Goal: Task Accomplishment & Management: Manage account settings

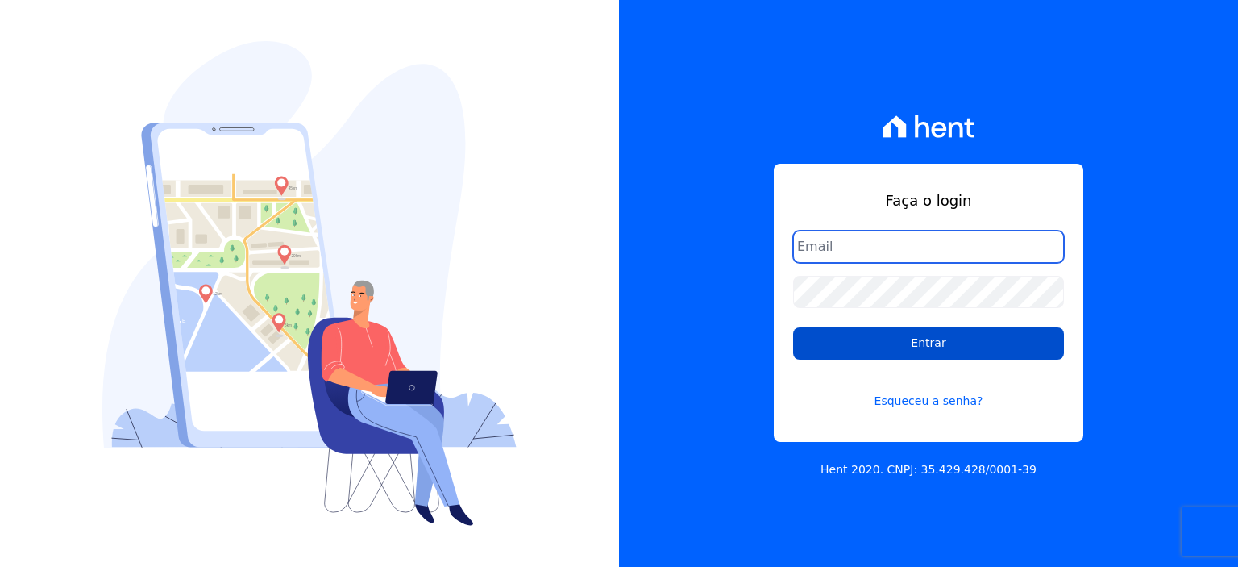
type input "[PERSON_NAME][EMAIL_ADDRESS][PERSON_NAME][DOMAIN_NAME]"
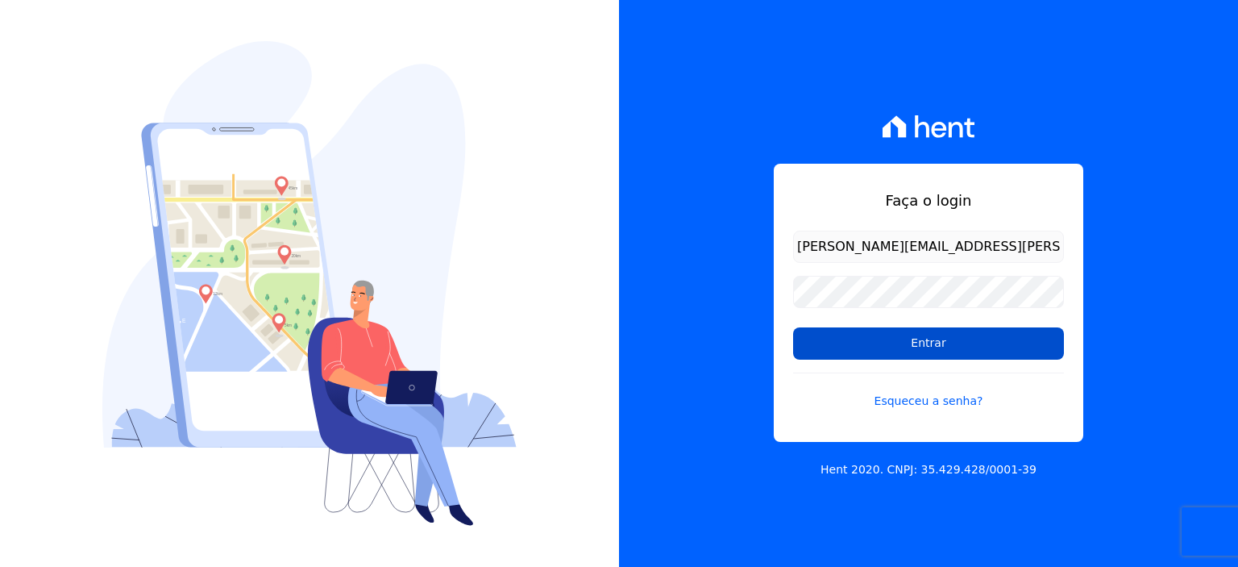
click at [912, 354] on input "Entrar" at bounding box center [928, 343] width 271 height 32
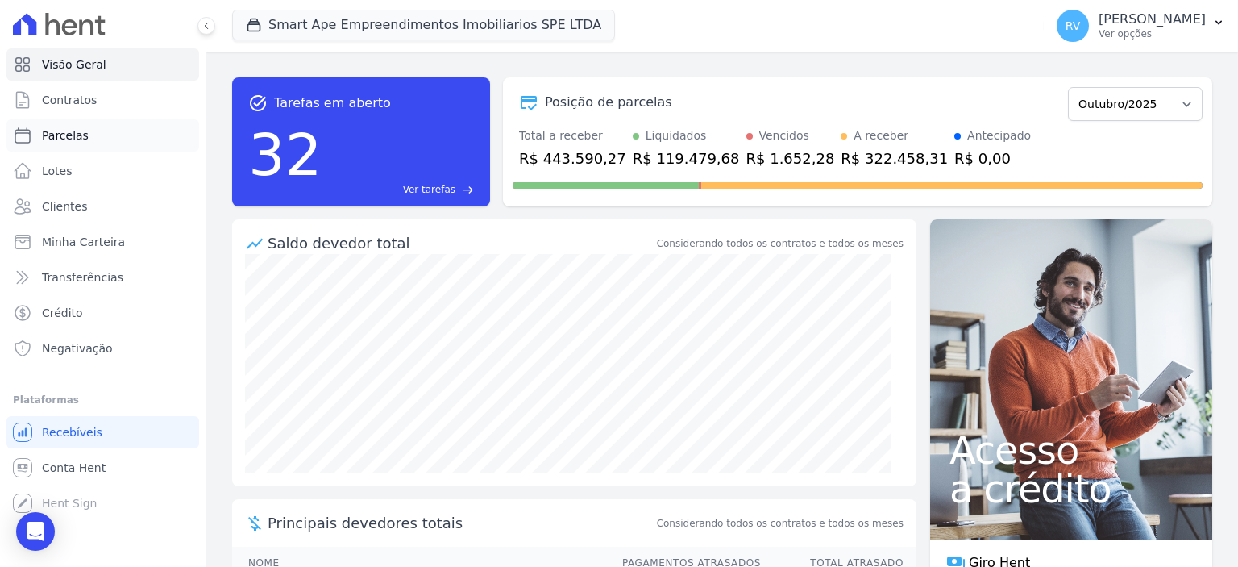
click at [118, 136] on link "Parcelas" at bounding box center [102, 135] width 193 height 32
select select
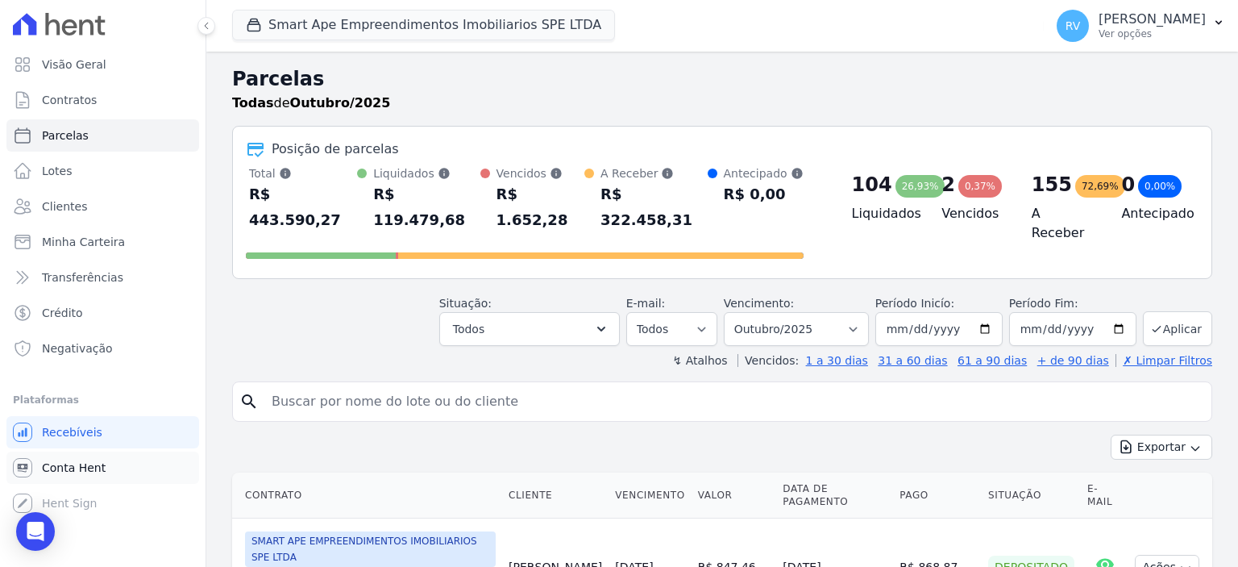
click at [81, 463] on span "Conta Hent" at bounding box center [74, 467] width 64 height 16
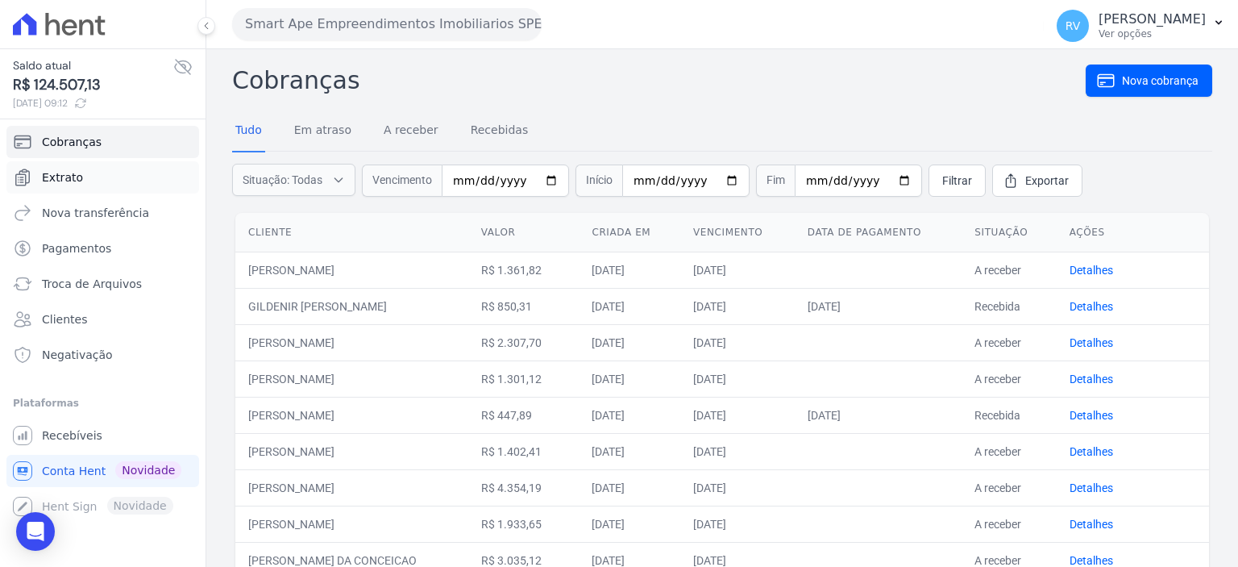
click at [69, 174] on span "Extrato" at bounding box center [62, 177] width 41 height 16
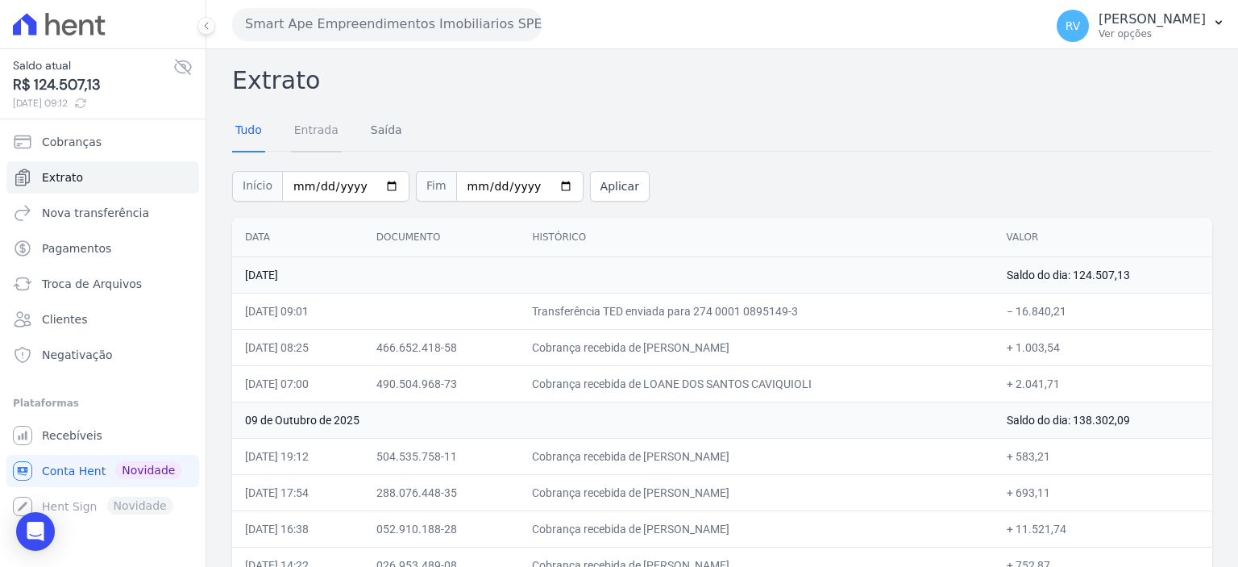
click at [319, 129] on link "Entrada" at bounding box center [316, 131] width 51 height 42
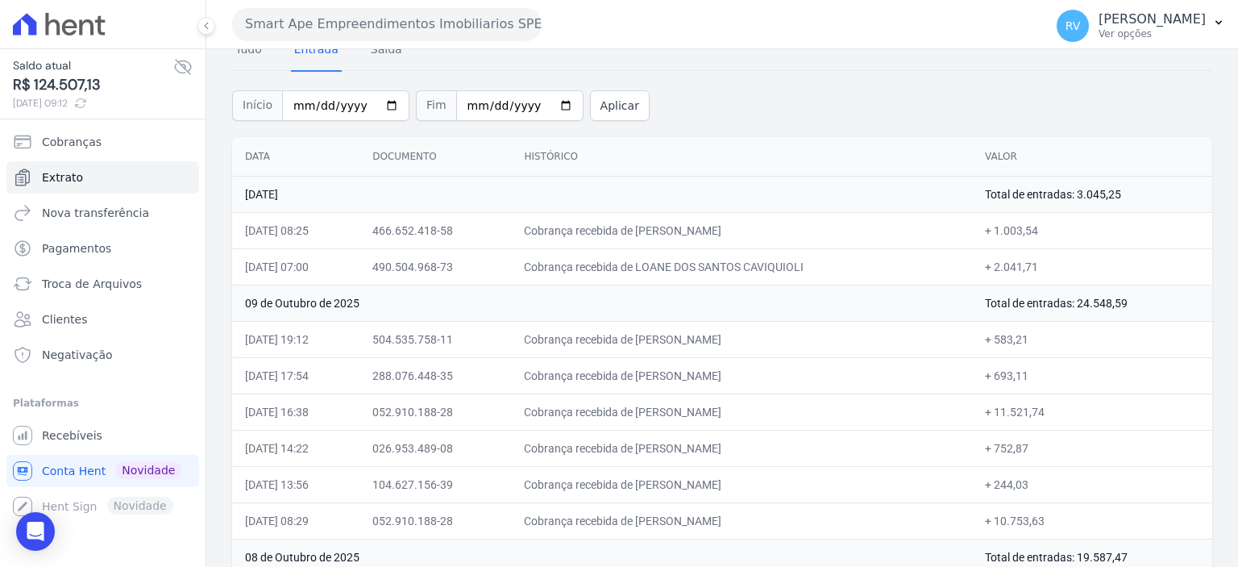
scroll to position [161, 0]
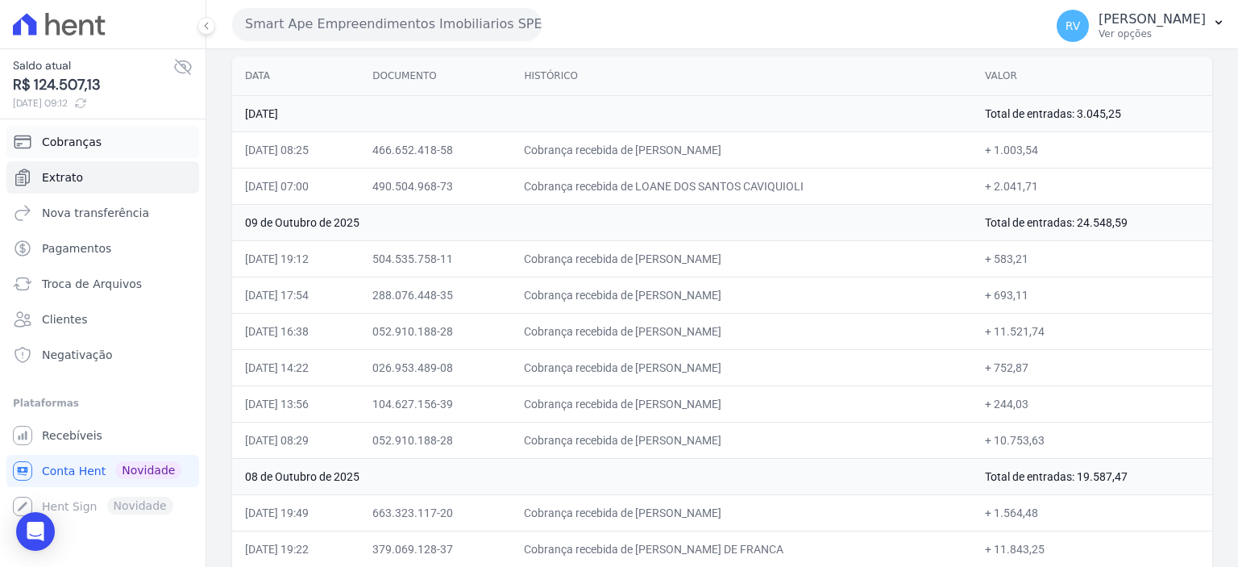
click at [110, 134] on link "Cobranças" at bounding box center [102, 142] width 193 height 32
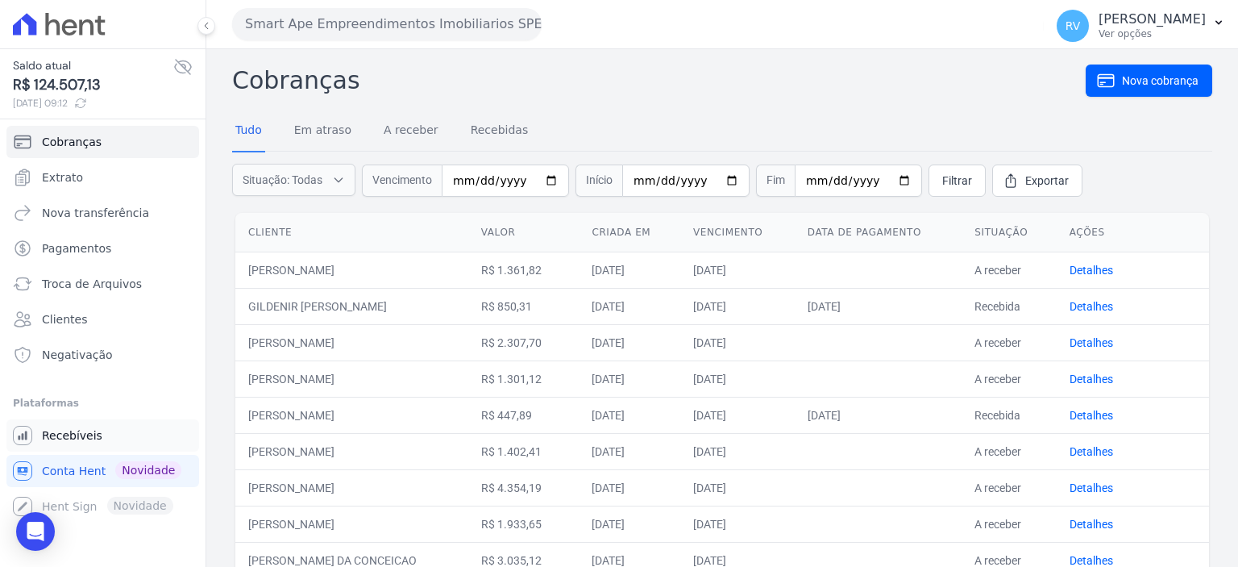
click at [87, 438] on span "Recebíveis" at bounding box center [72, 435] width 60 height 16
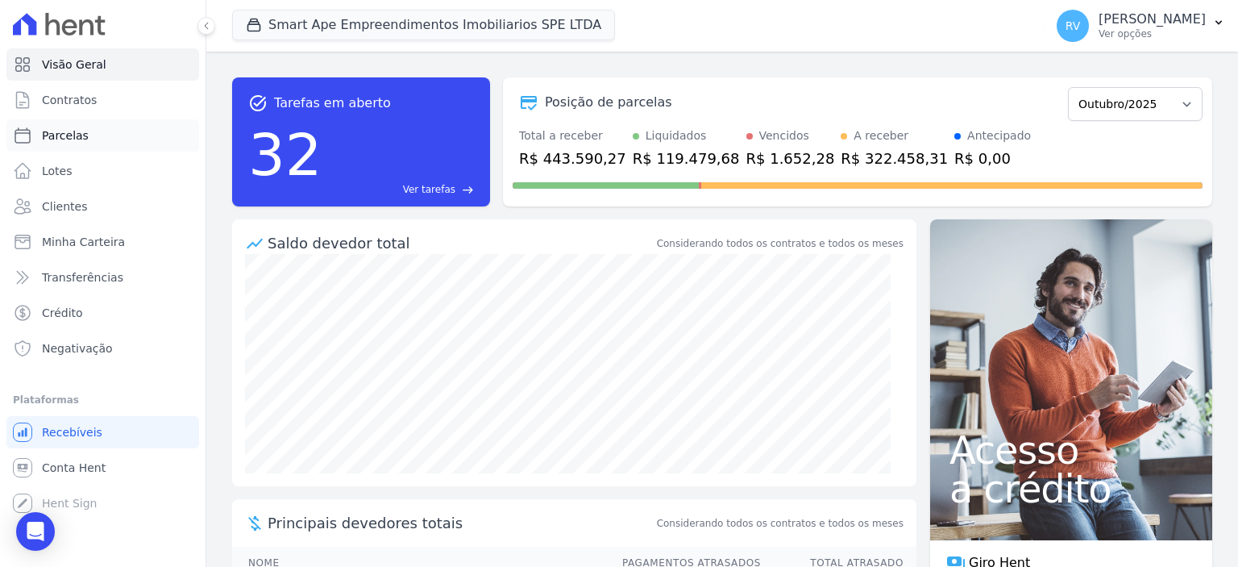
click at [131, 133] on link "Parcelas" at bounding box center [102, 135] width 193 height 32
select select
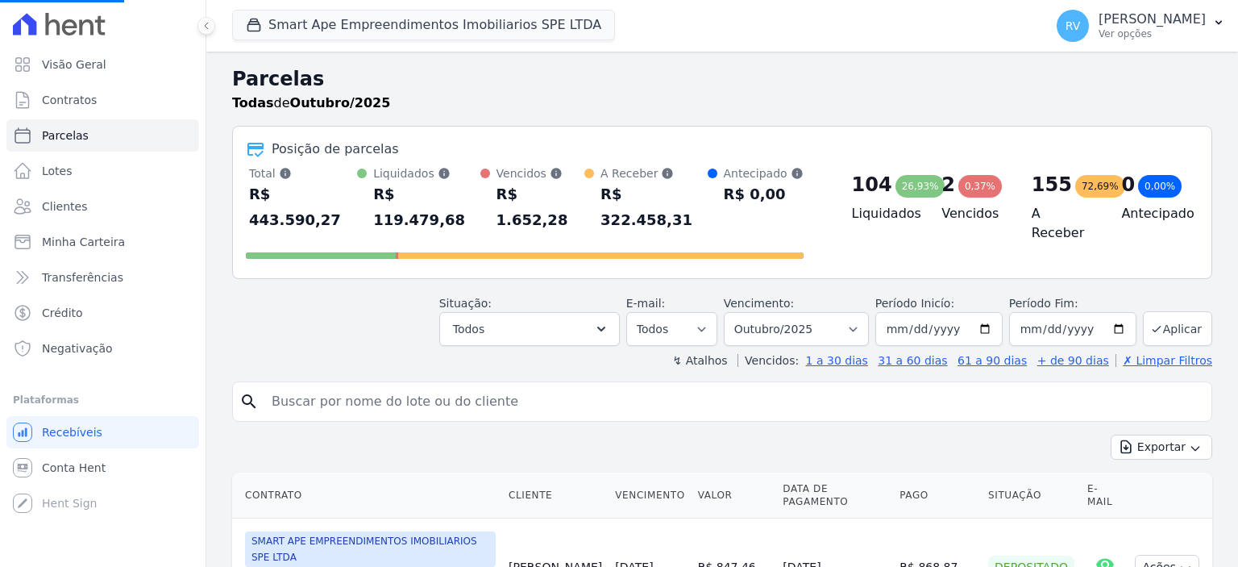
click at [398, 385] on input "search" at bounding box center [733, 401] width 943 height 32
select select
click at [424, 385] on input "search" at bounding box center [733, 401] width 943 height 32
paste input "RONIVAN BARBOSA DE SOUSA"
type input "RONIVAN BARBOSA DE SOUSA"
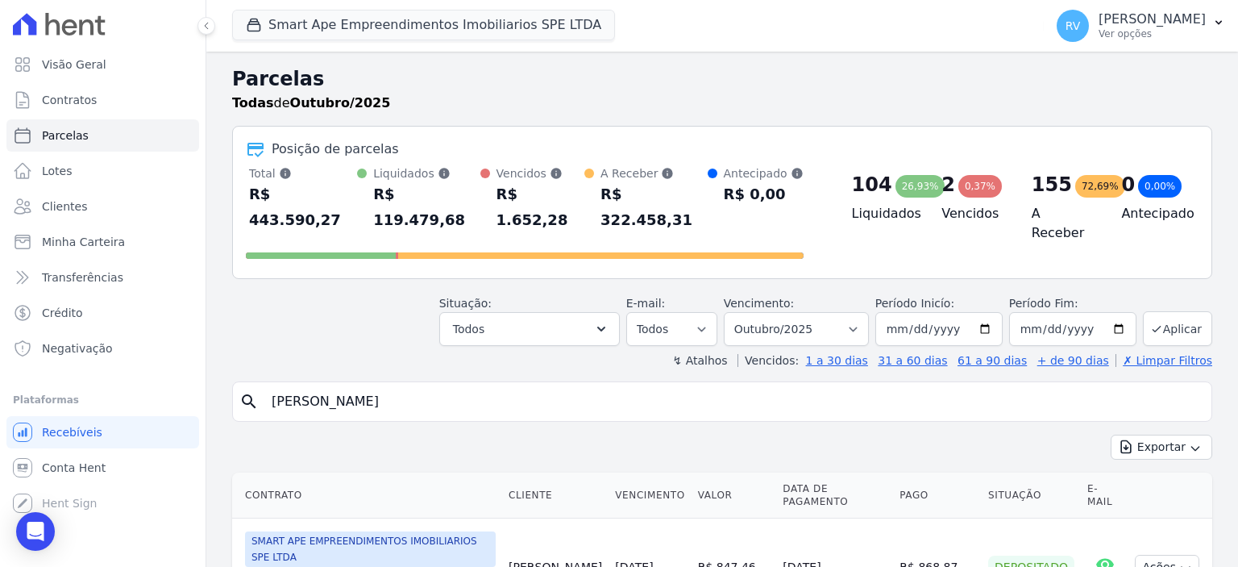
select select
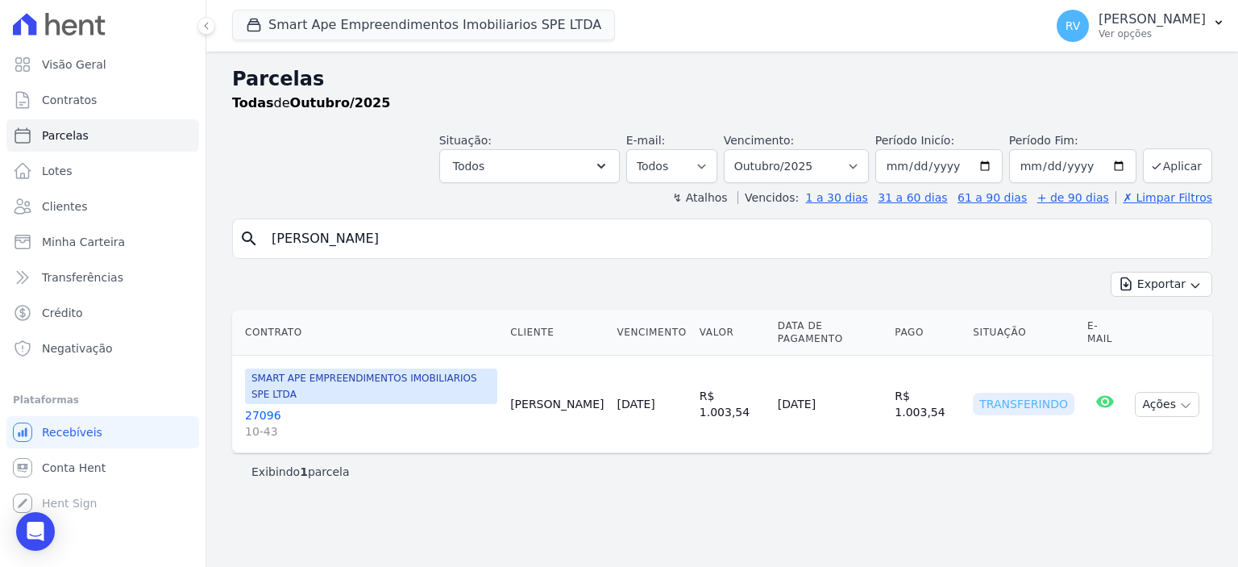
click at [267, 407] on link "27096 10-43" at bounding box center [371, 423] width 252 height 32
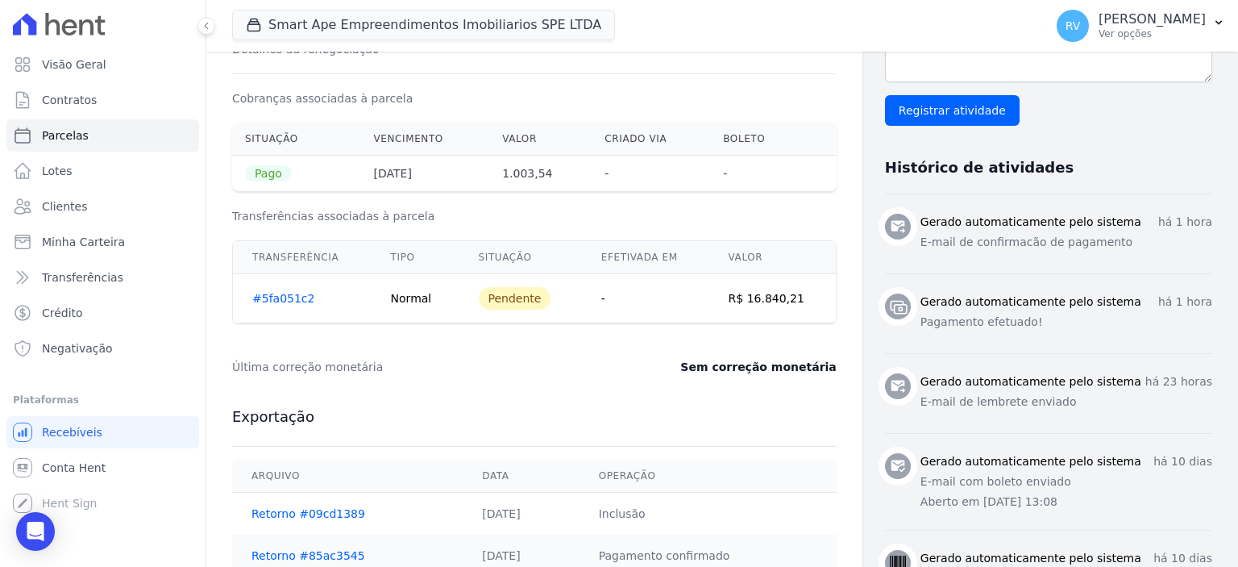
scroll to position [484, 0]
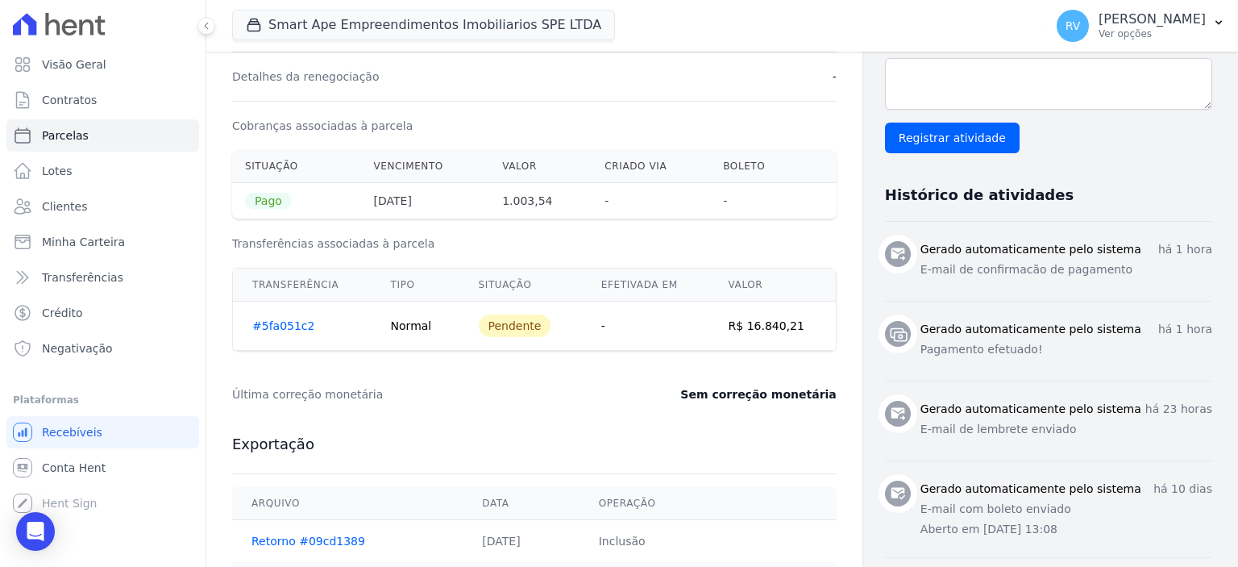
click at [513, 325] on div "Pendente" at bounding box center [515, 325] width 73 height 23
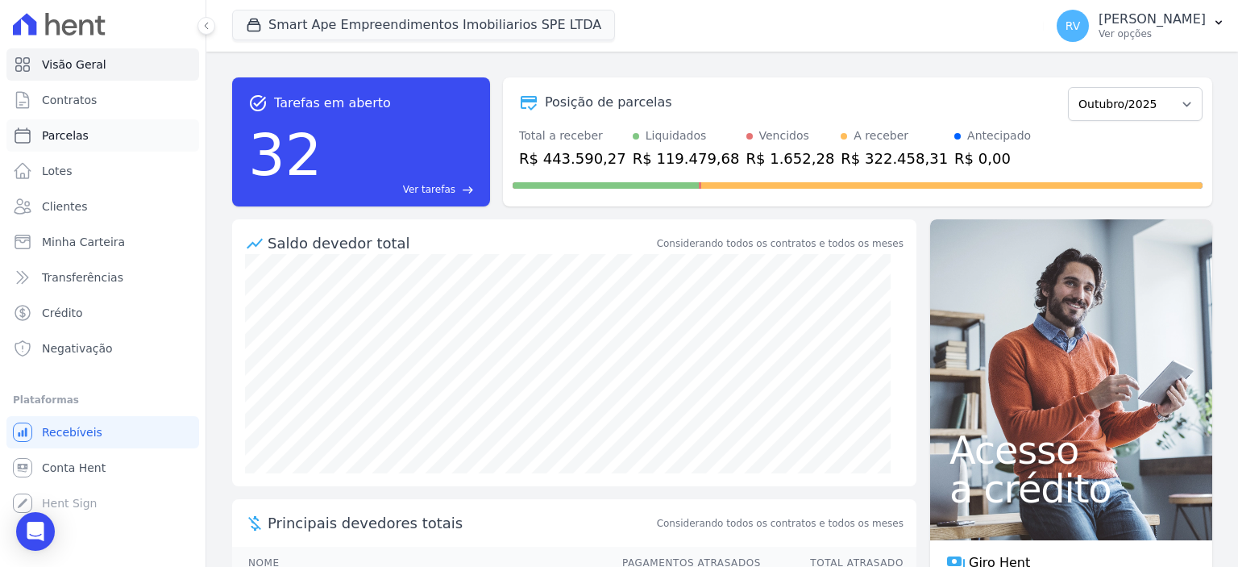
click at [98, 131] on link "Parcelas" at bounding box center [102, 135] width 193 height 32
select select
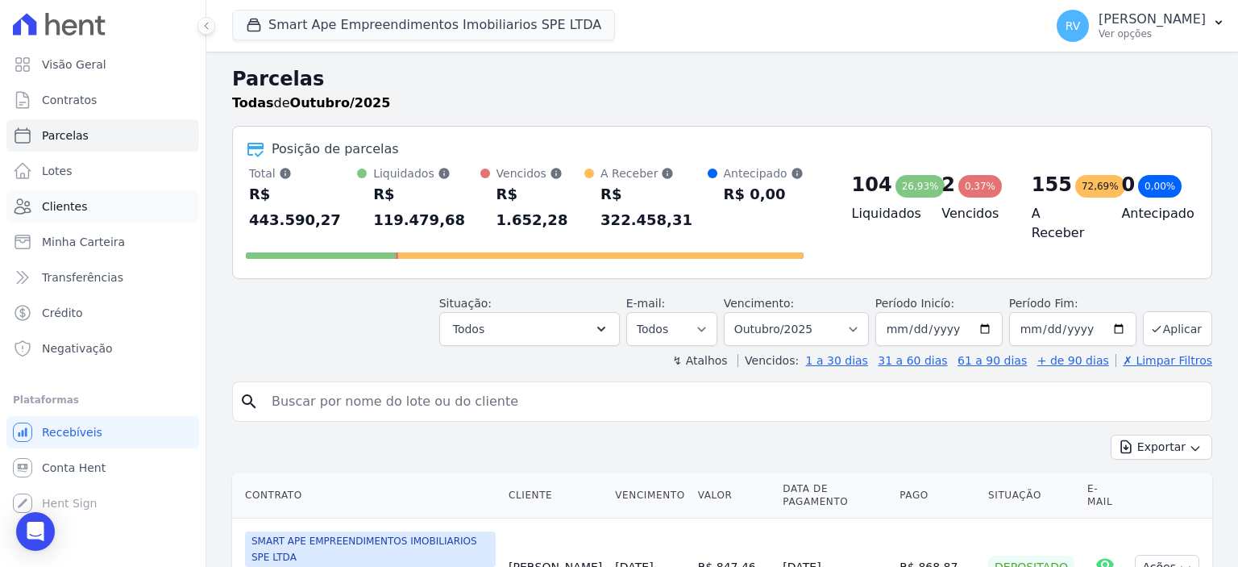
click at [119, 210] on link "Clientes" at bounding box center [102, 206] width 193 height 32
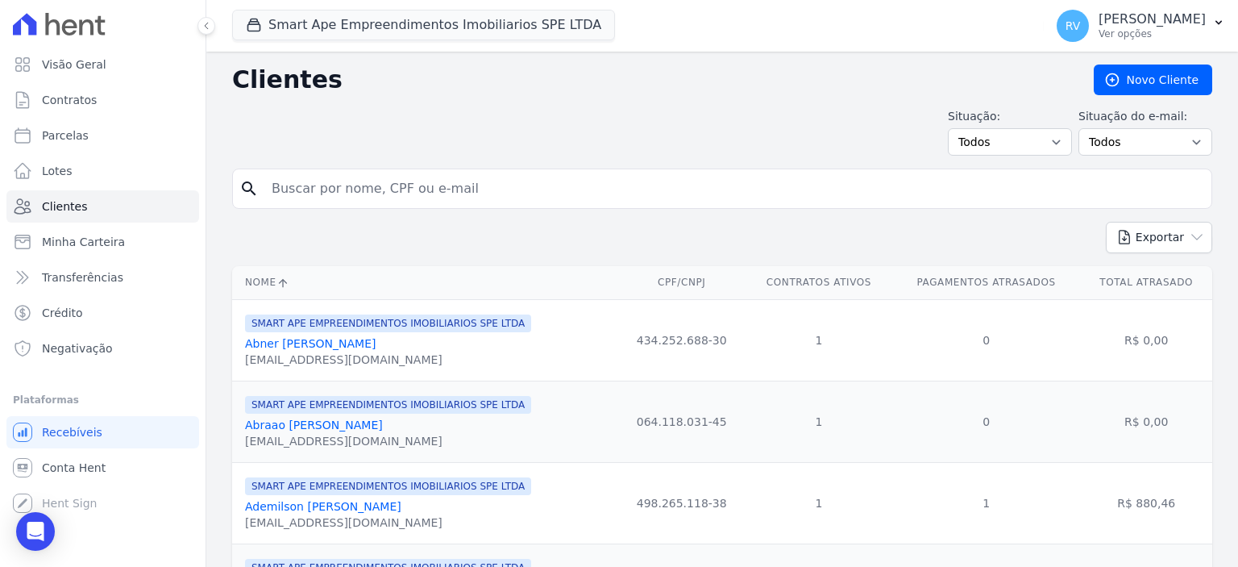
click at [455, 177] on input "search" at bounding box center [733, 188] width 943 height 32
paste input "RONIVAN BARBOSA DE SOUSA"
type input "RONIVAN BARBOSA DE SOUSA"
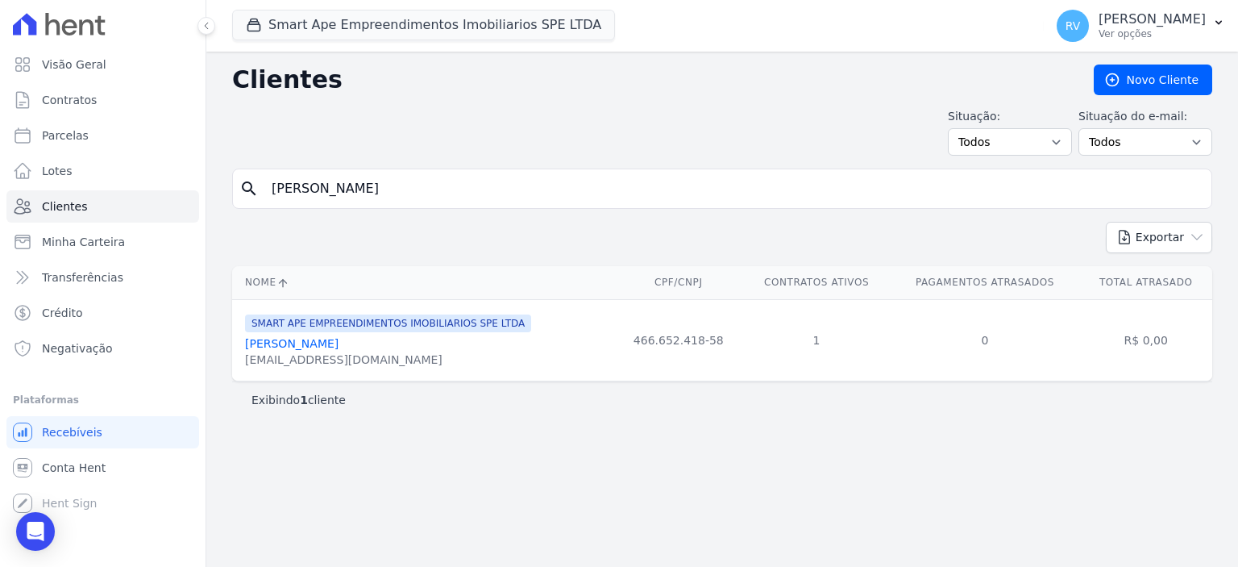
click at [297, 347] on link "Ronivan Barbosa De Sousa" at bounding box center [292, 343] width 94 height 13
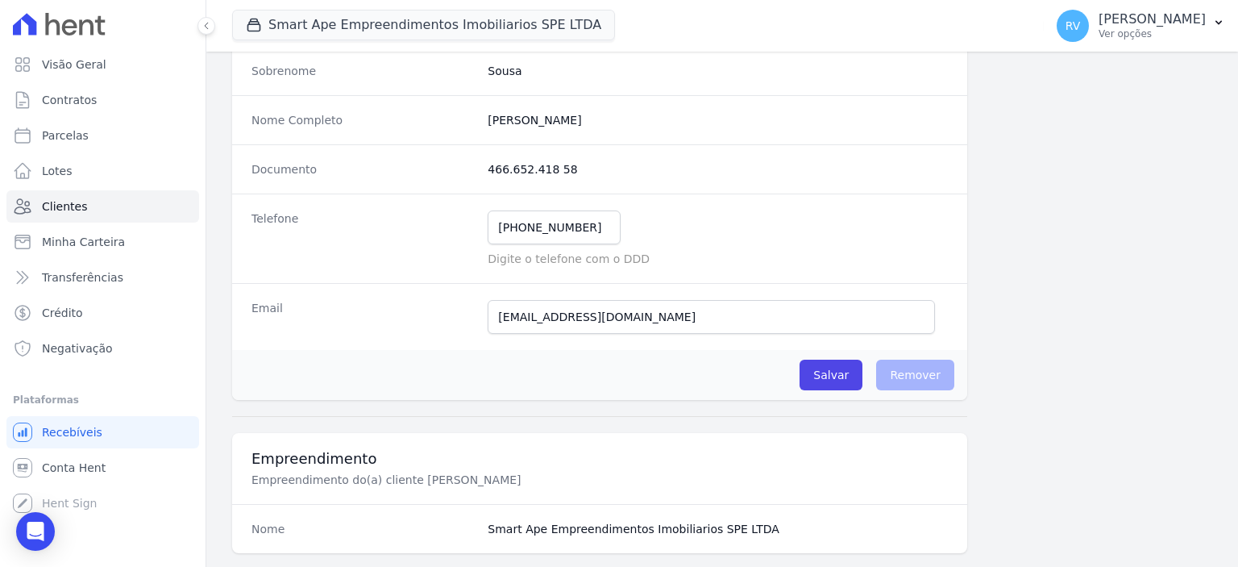
scroll to position [242, 0]
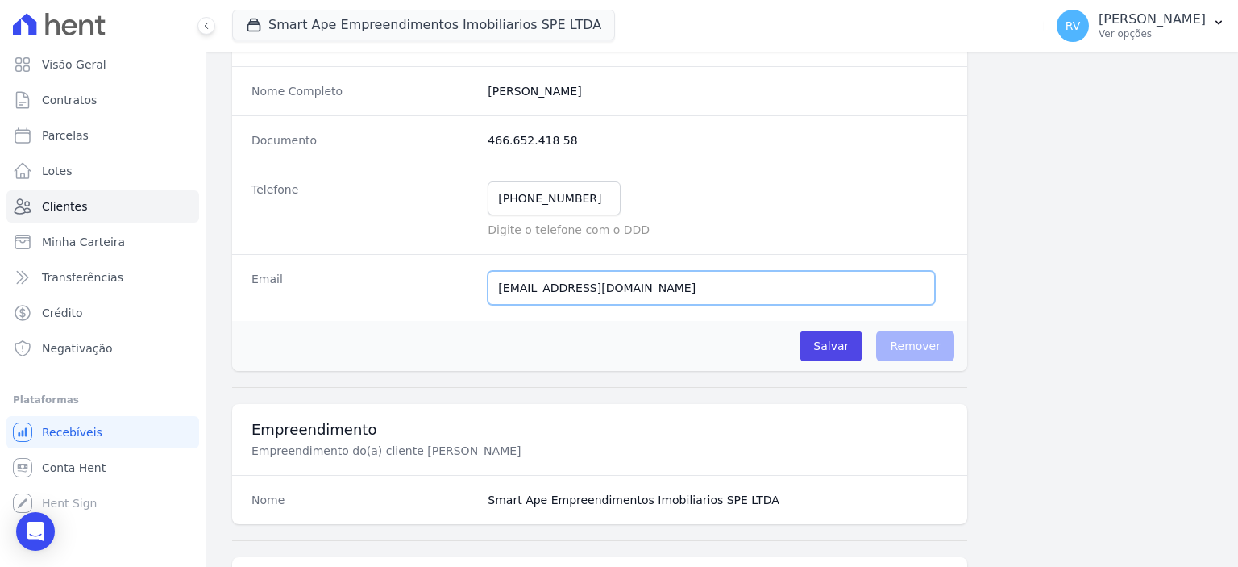
drag, startPoint x: 687, startPoint y: 285, endPoint x: 438, endPoint y: 306, distance: 250.0
click at [438, 306] on div "Email ronivanbsousa@gmail.com E-mail enviado. Aguardando confirmação.." at bounding box center [599, 287] width 735 height 67
paste input "thais.bdsilva14"
type input "thais.bdsilva14@gmail.com"
click at [848, 341] on input "Salvar" at bounding box center [831, 345] width 63 height 31
